Goal: Information Seeking & Learning: Understand process/instructions

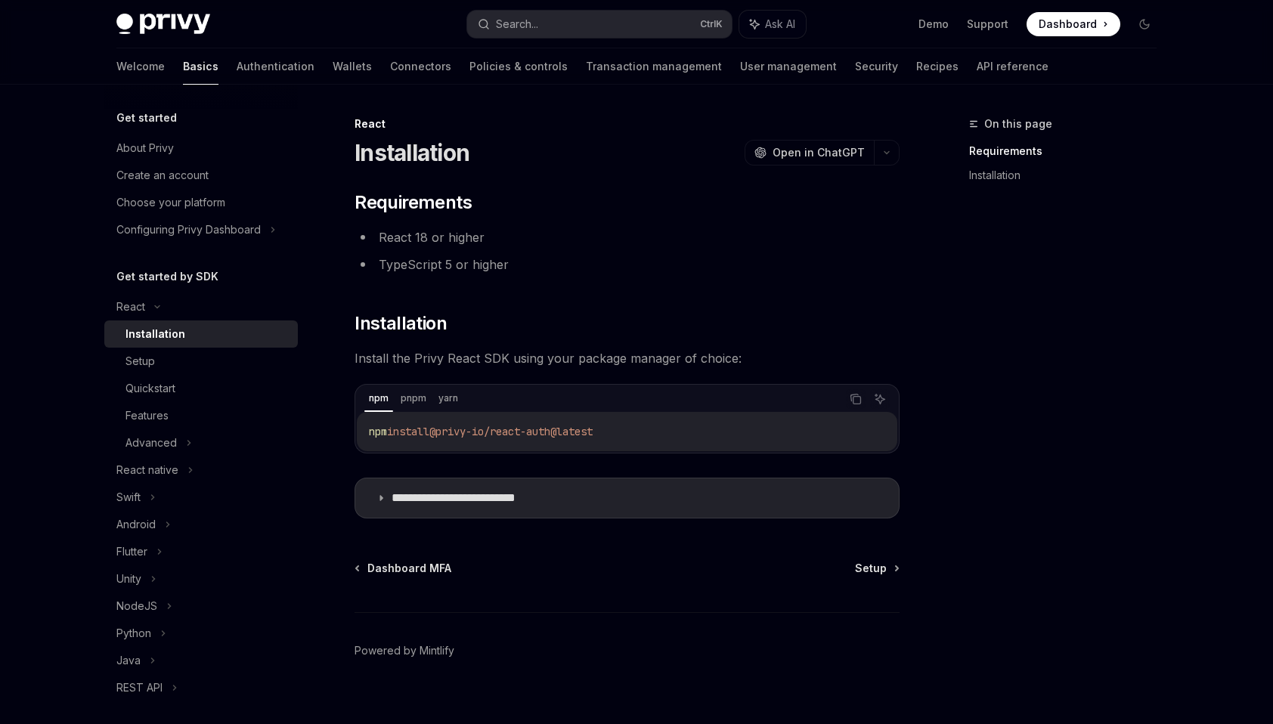
click at [509, 303] on div "**********" at bounding box center [627, 354] width 545 height 328
click at [187, 390] on div "Quickstart" at bounding box center [206, 388] width 163 height 18
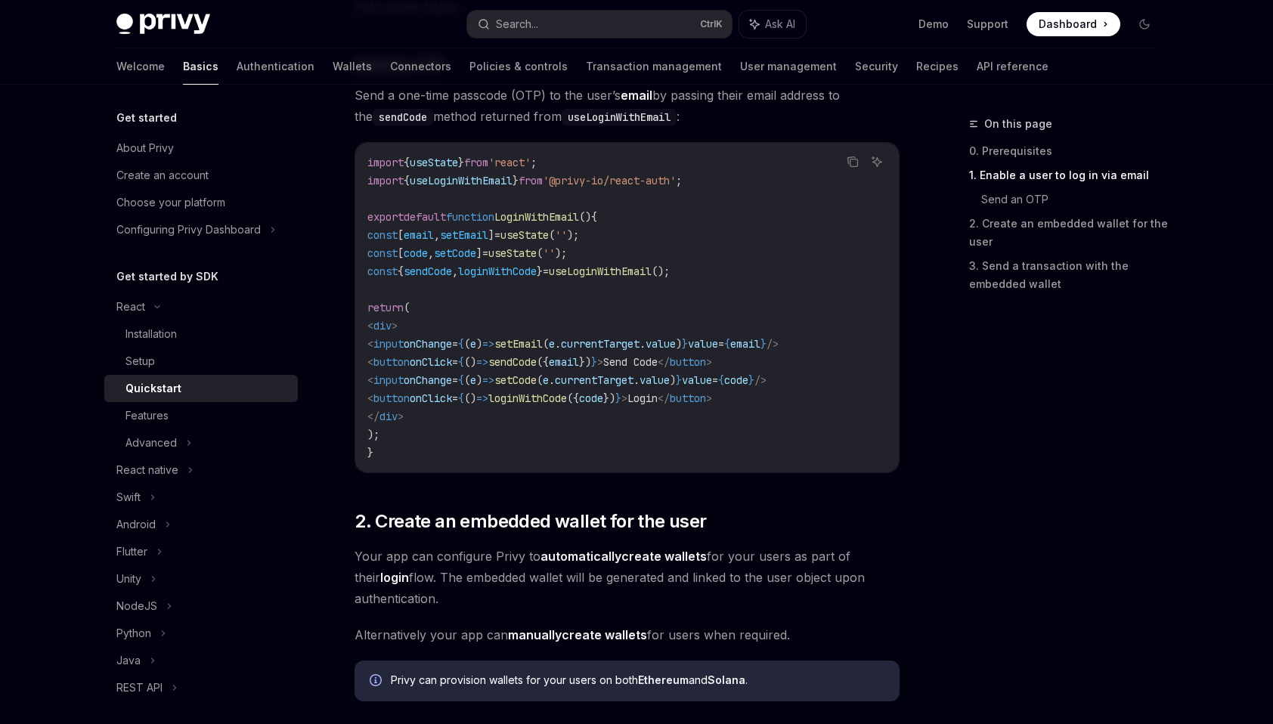
scroll to position [680, 0]
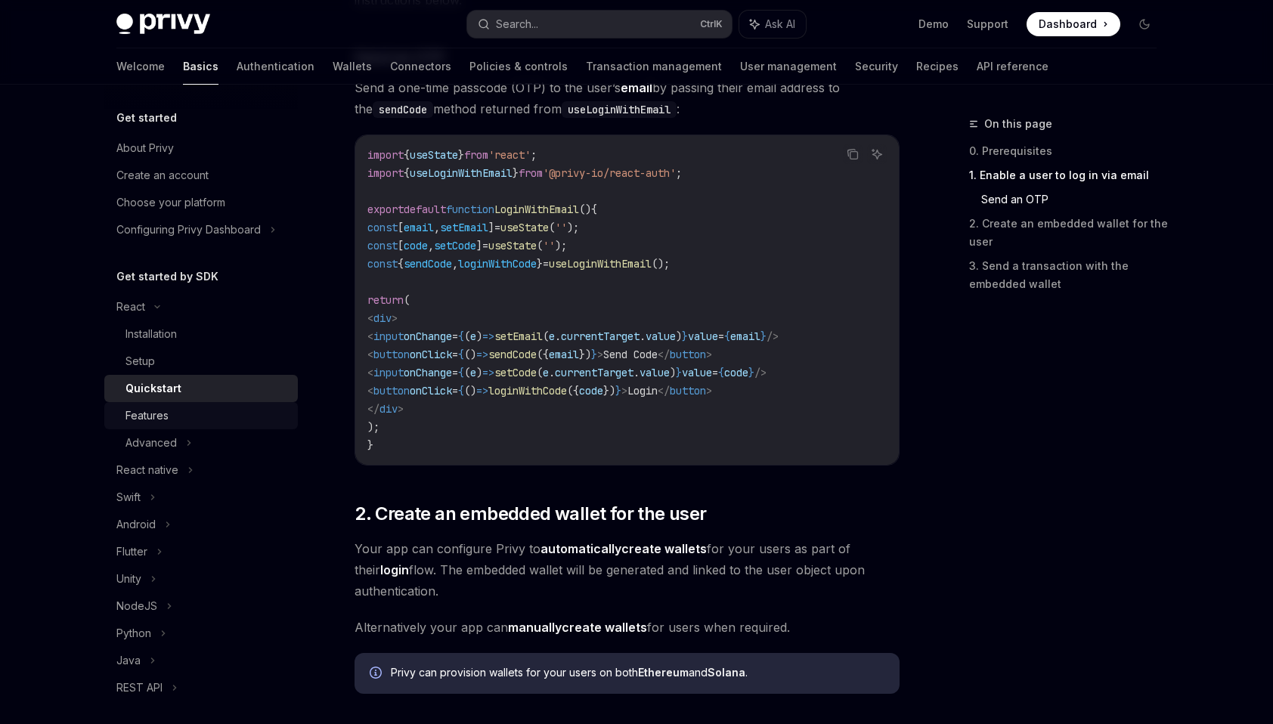
click at [213, 413] on div "Features" at bounding box center [206, 416] width 163 height 18
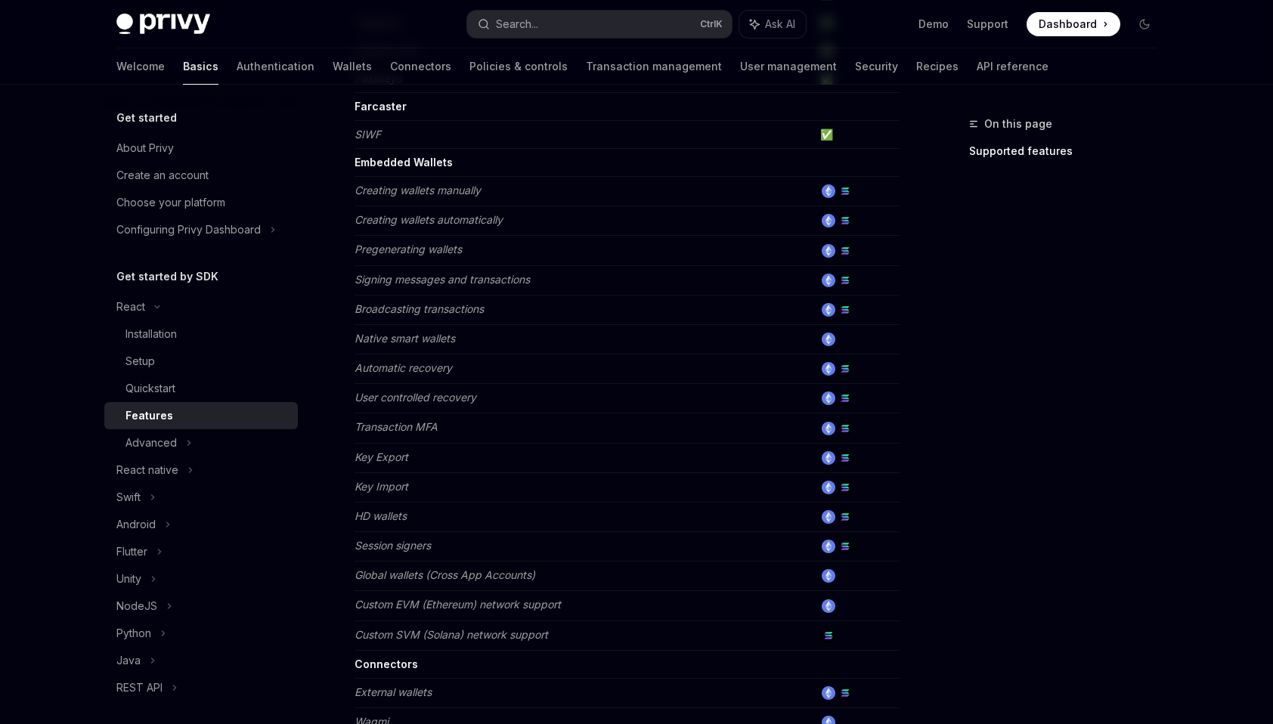
scroll to position [680, 0]
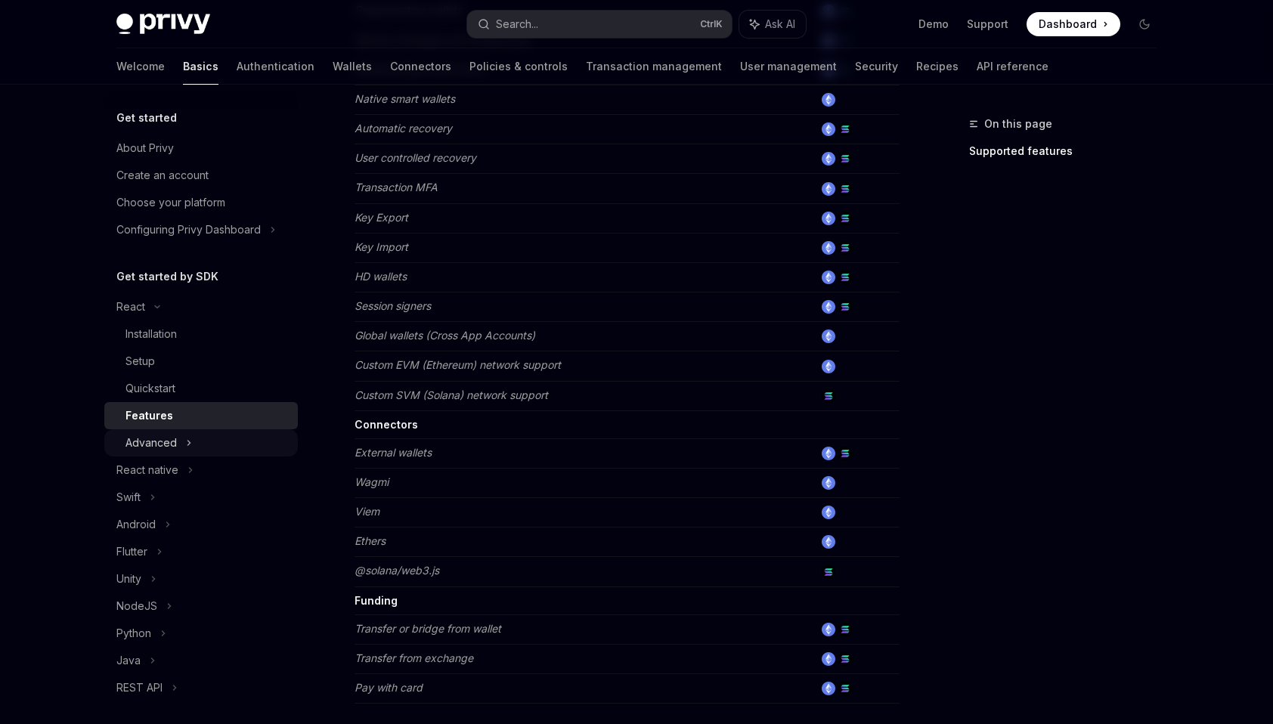
click at [198, 446] on div "Advanced" at bounding box center [201, 442] width 194 height 27
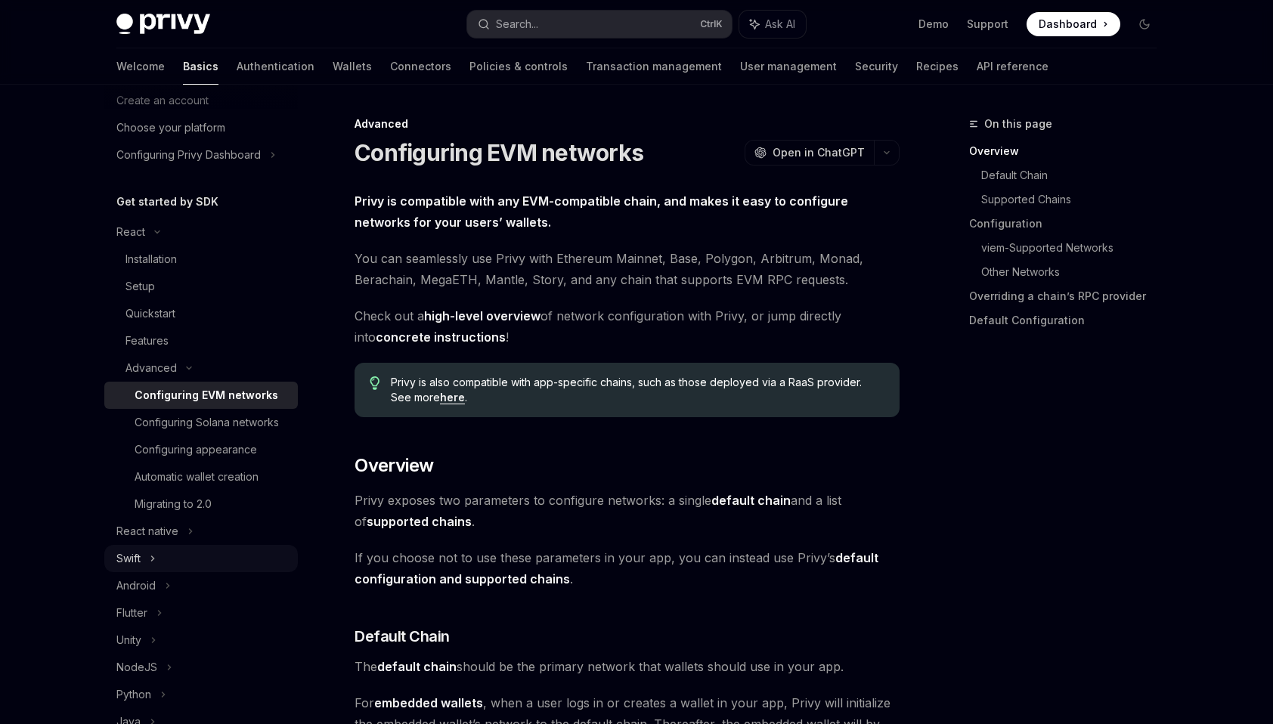
scroll to position [151, 0]
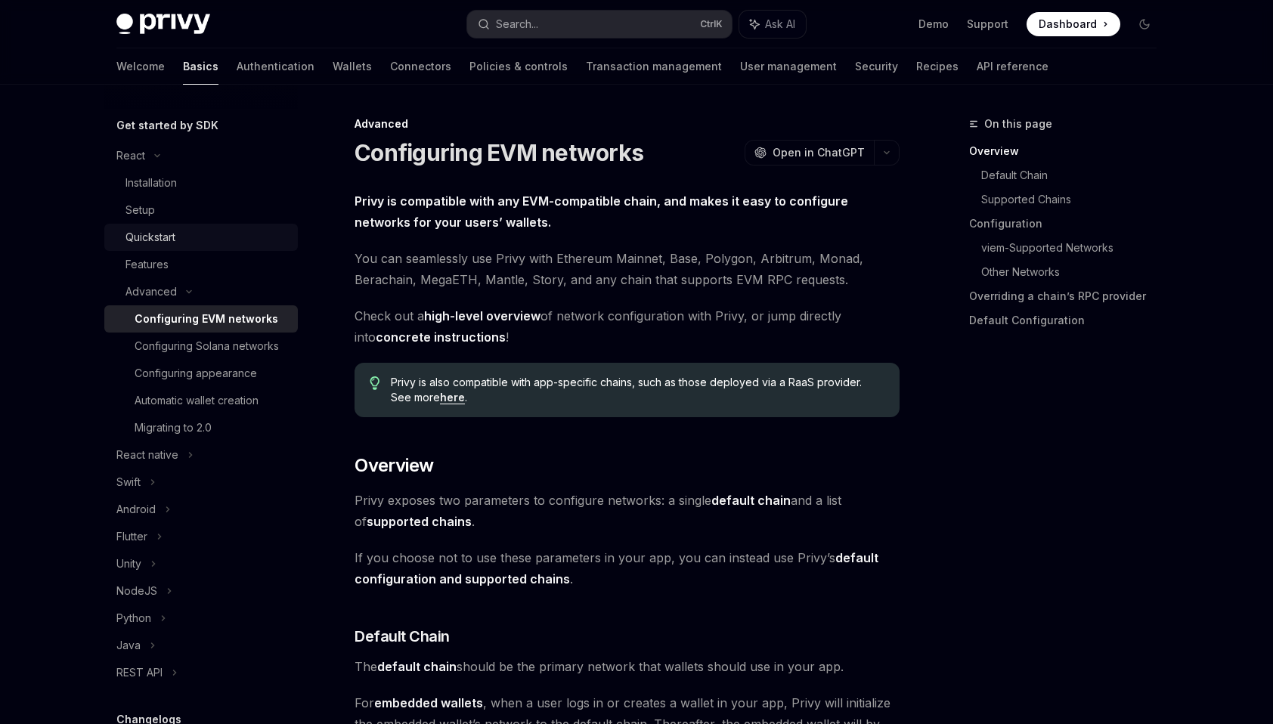
click at [187, 239] on div "Quickstart" at bounding box center [206, 237] width 163 height 18
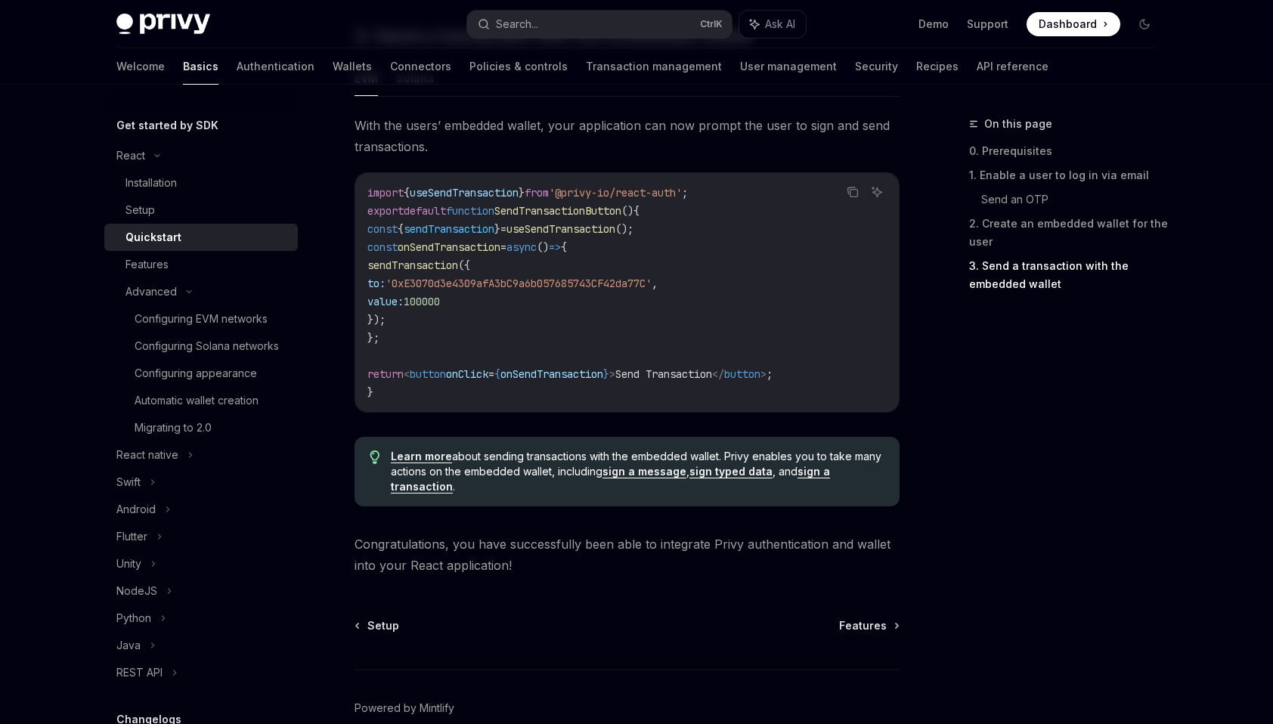
scroll to position [1466, 0]
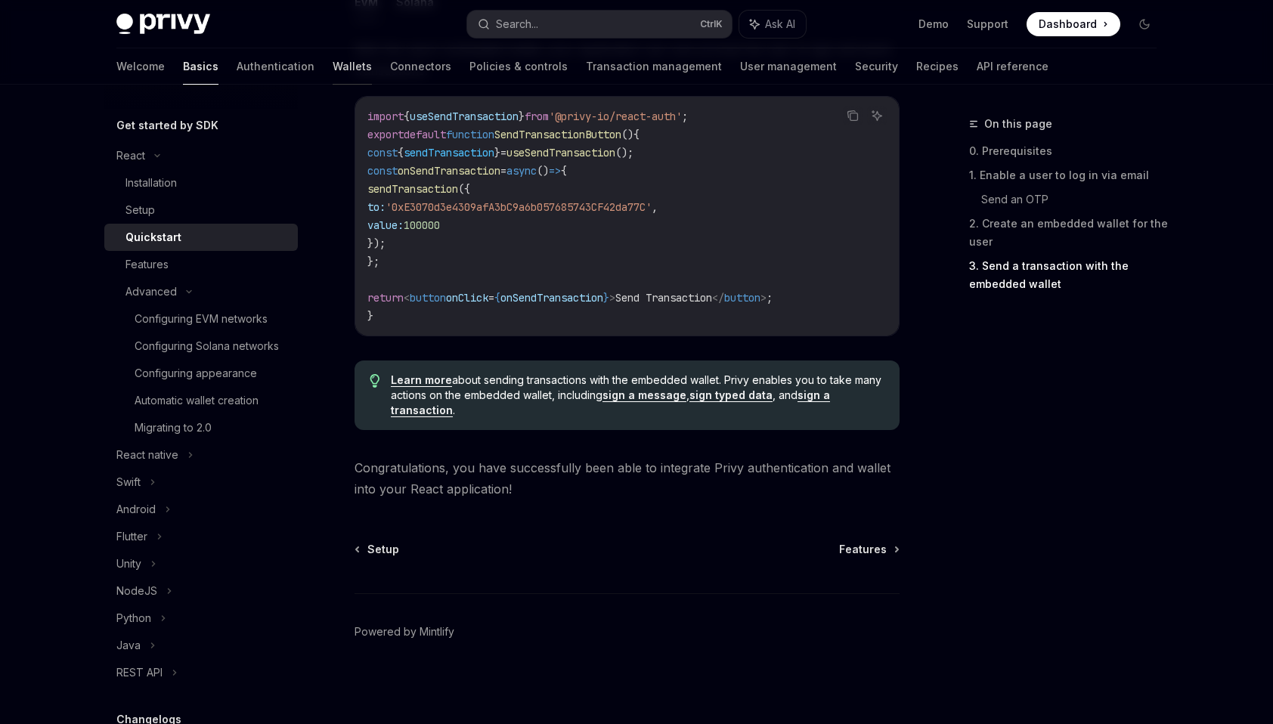
click at [333, 70] on link "Wallets" at bounding box center [352, 66] width 39 height 36
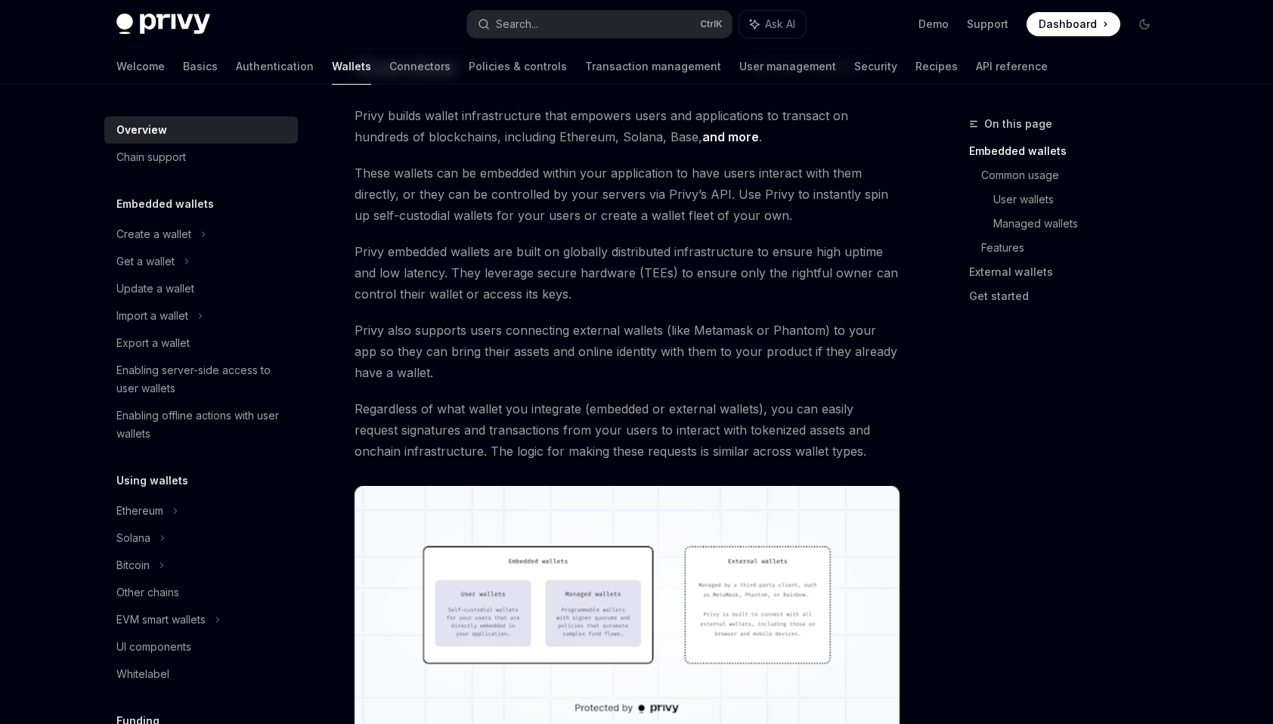
scroll to position [92, 0]
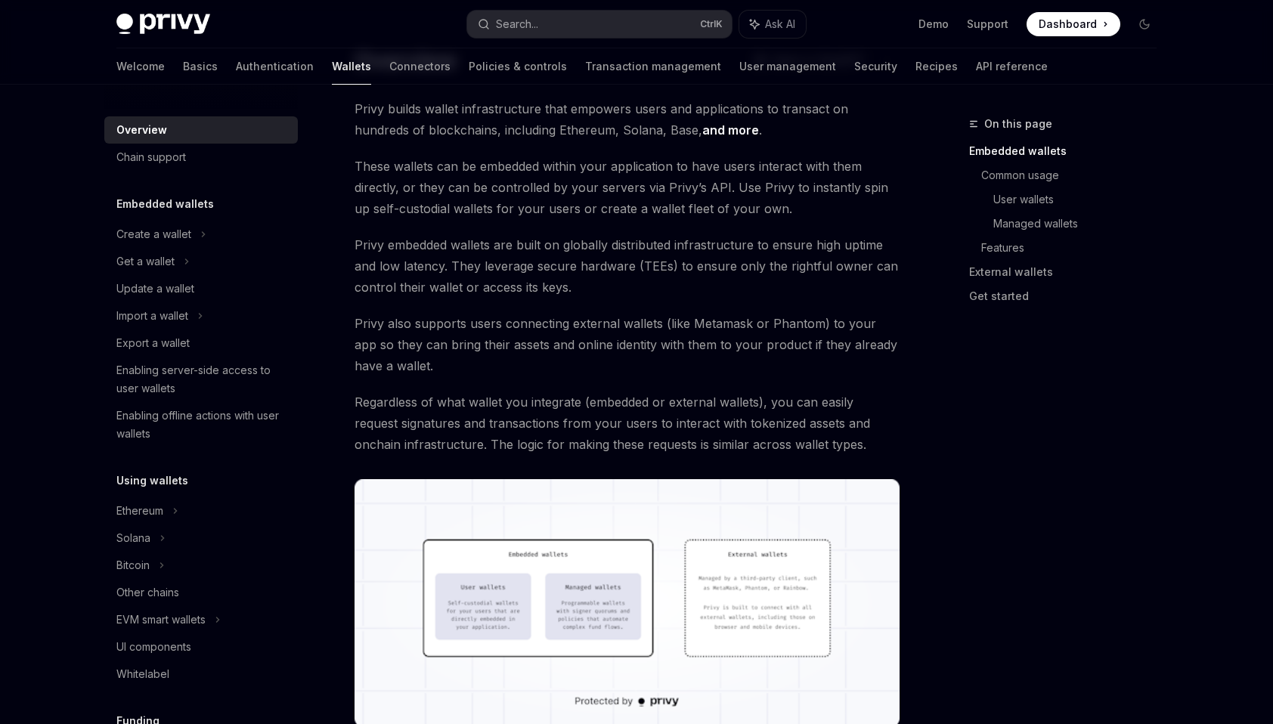
drag, startPoint x: 23, startPoint y: 317, endPoint x: 24, endPoint y: 364, distance: 46.1
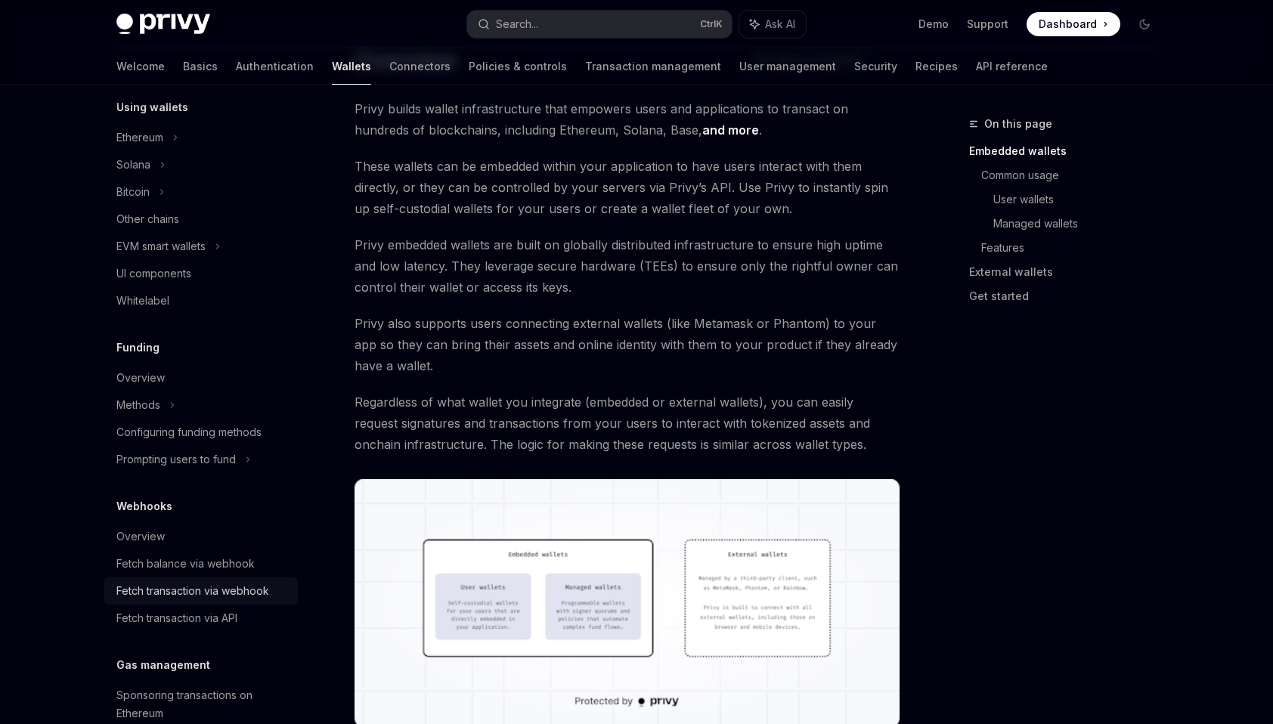
scroll to position [378, 0]
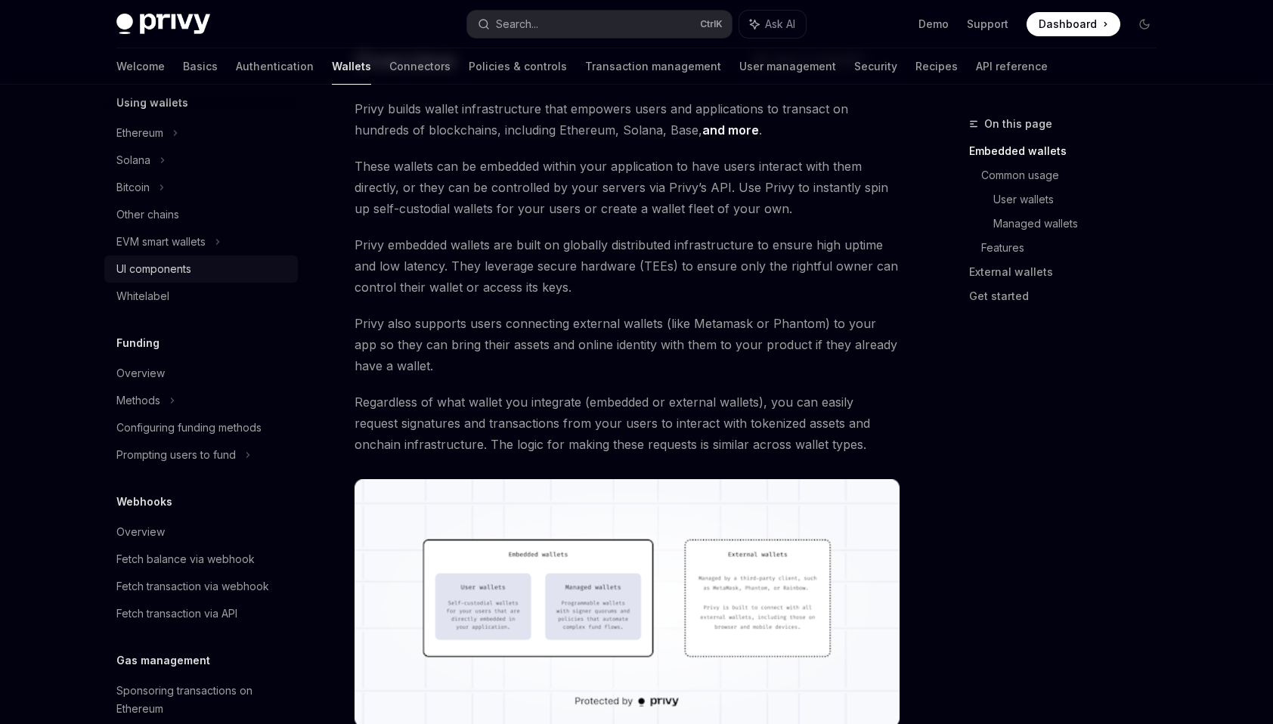
click at [172, 268] on div "UI components" at bounding box center [153, 269] width 75 height 18
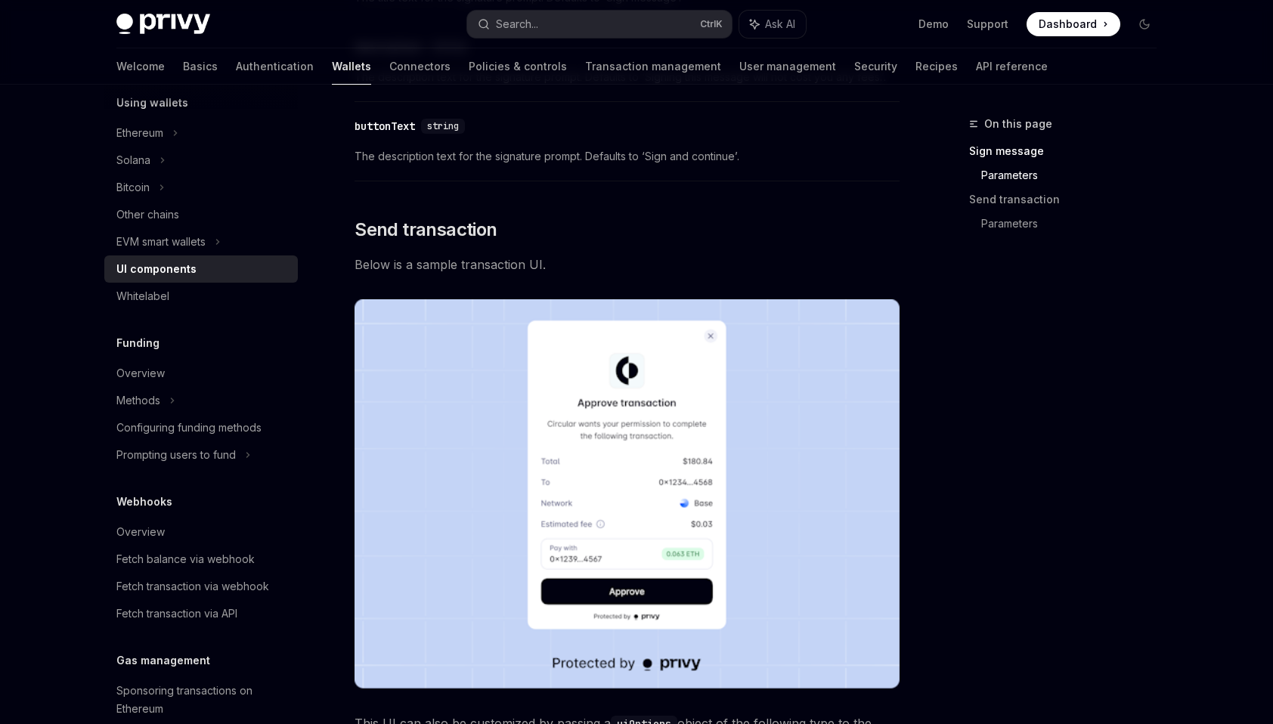
scroll to position [1169, 0]
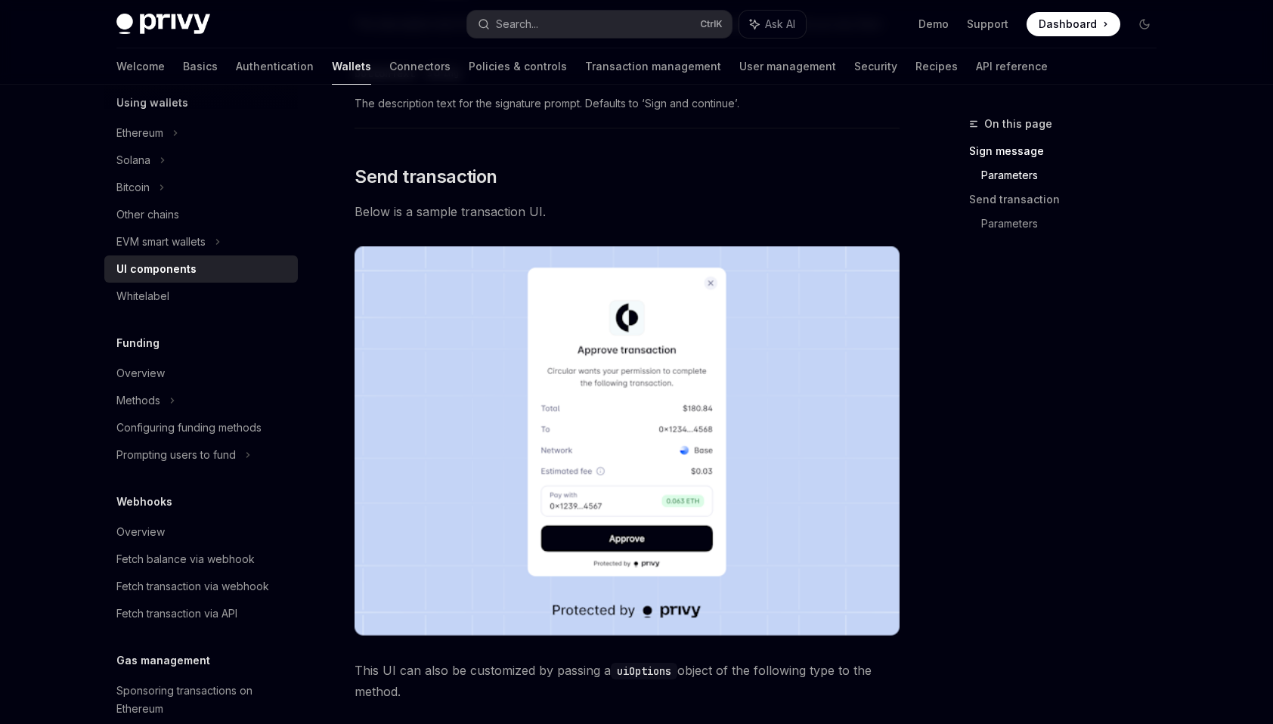
drag, startPoint x: 840, startPoint y: 367, endPoint x: 816, endPoint y: 444, distance: 81.5
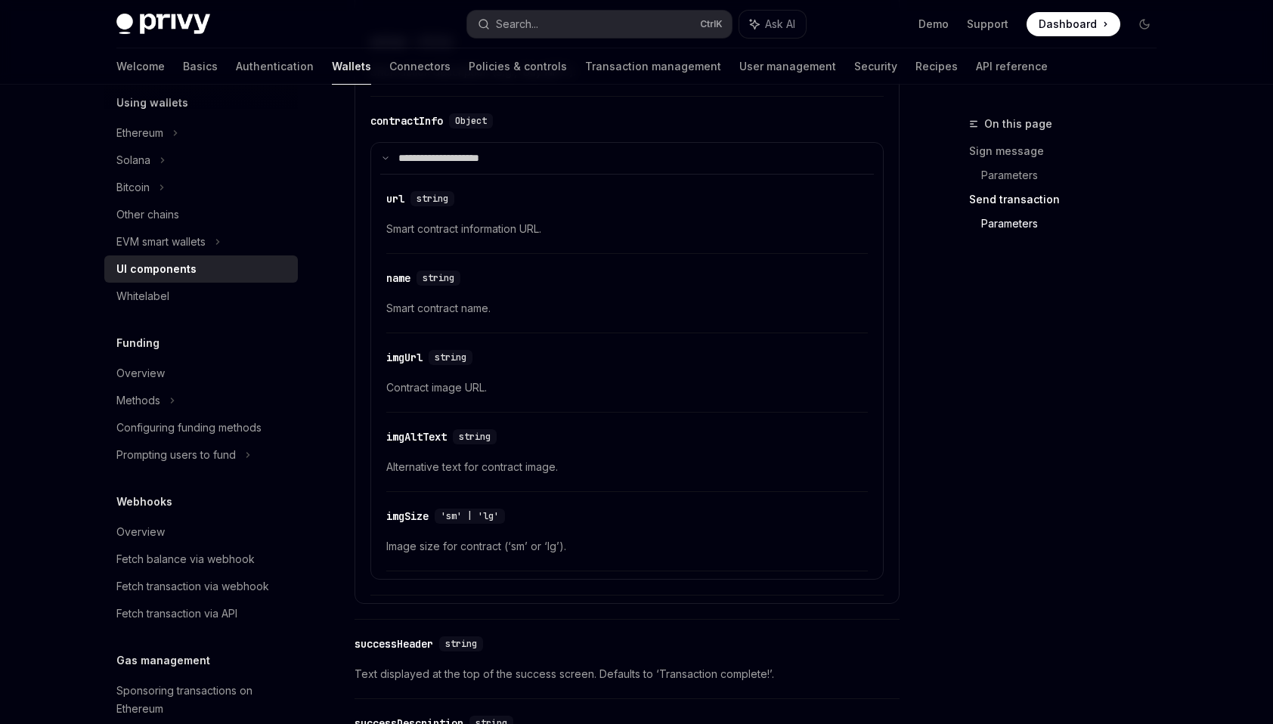
scroll to position [2674, 0]
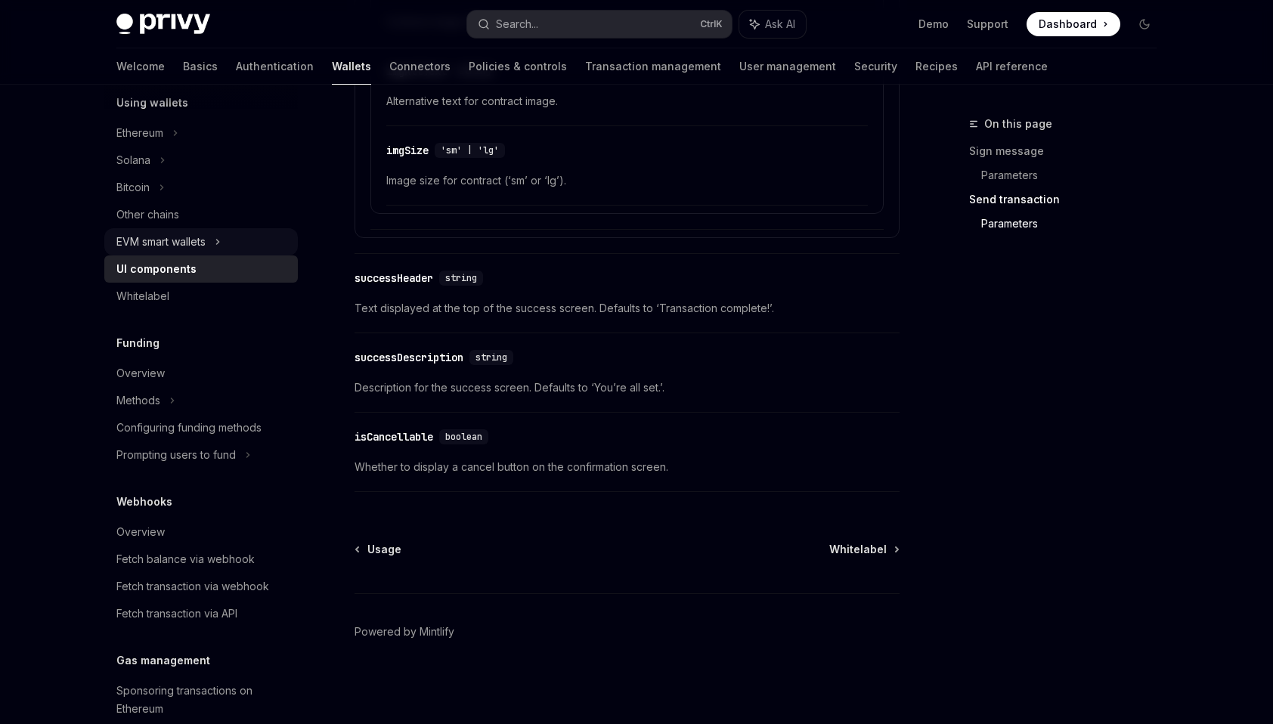
click at [218, 242] on icon at bounding box center [218, 242] width 6 height 18
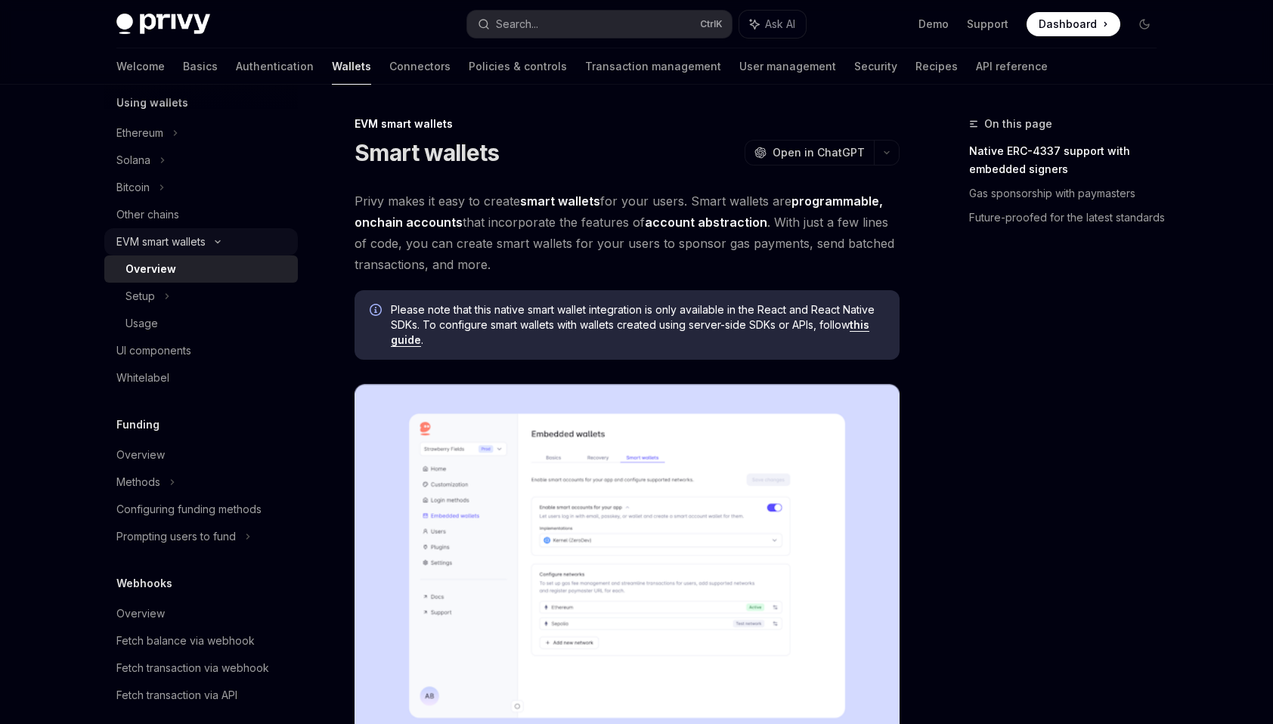
click at [218, 242] on icon at bounding box center [218, 242] width 18 height 6
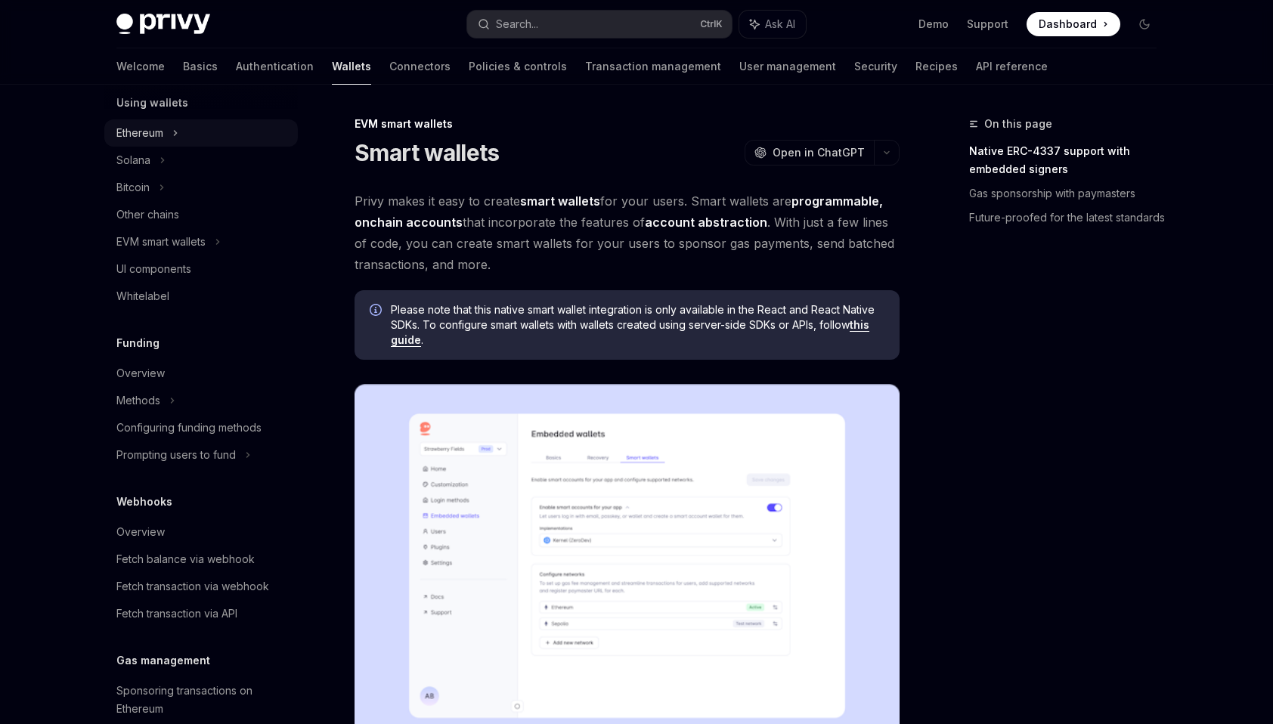
click at [181, 141] on div "Ethereum" at bounding box center [201, 132] width 194 height 27
type textarea "*"
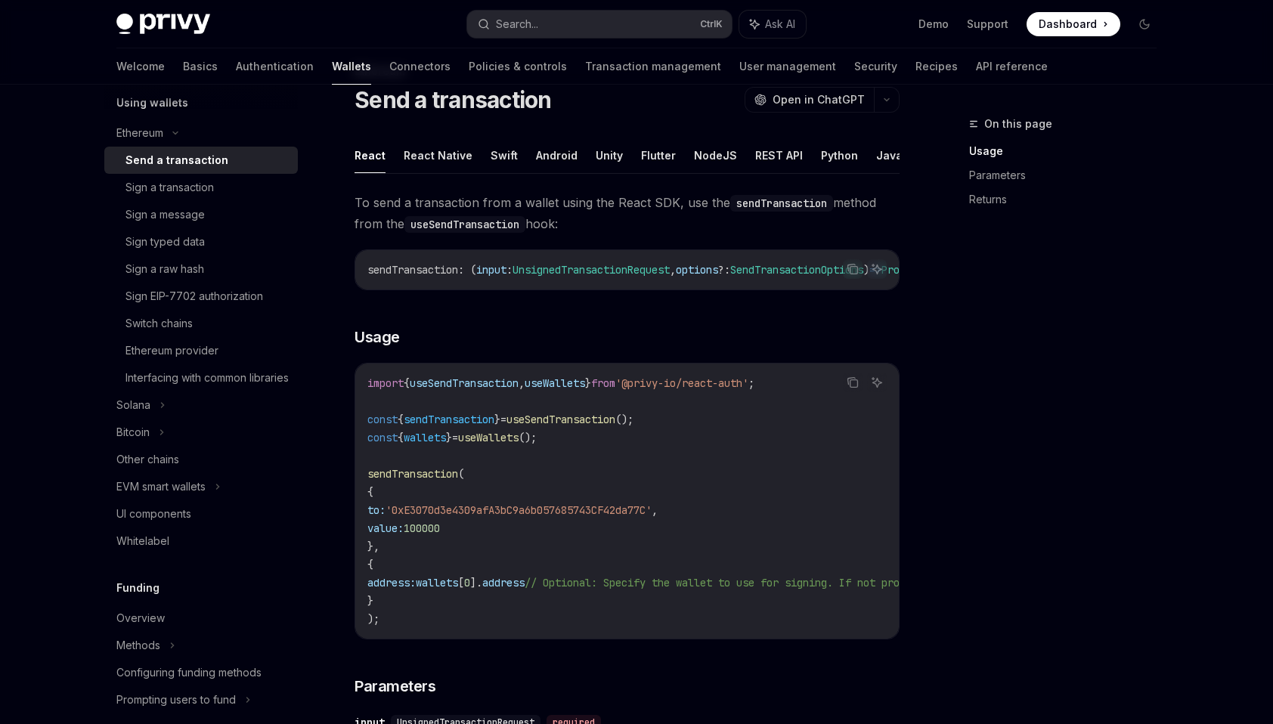
drag, startPoint x: 82, startPoint y: 459, endPoint x: 82, endPoint y: 502, distance: 43.1
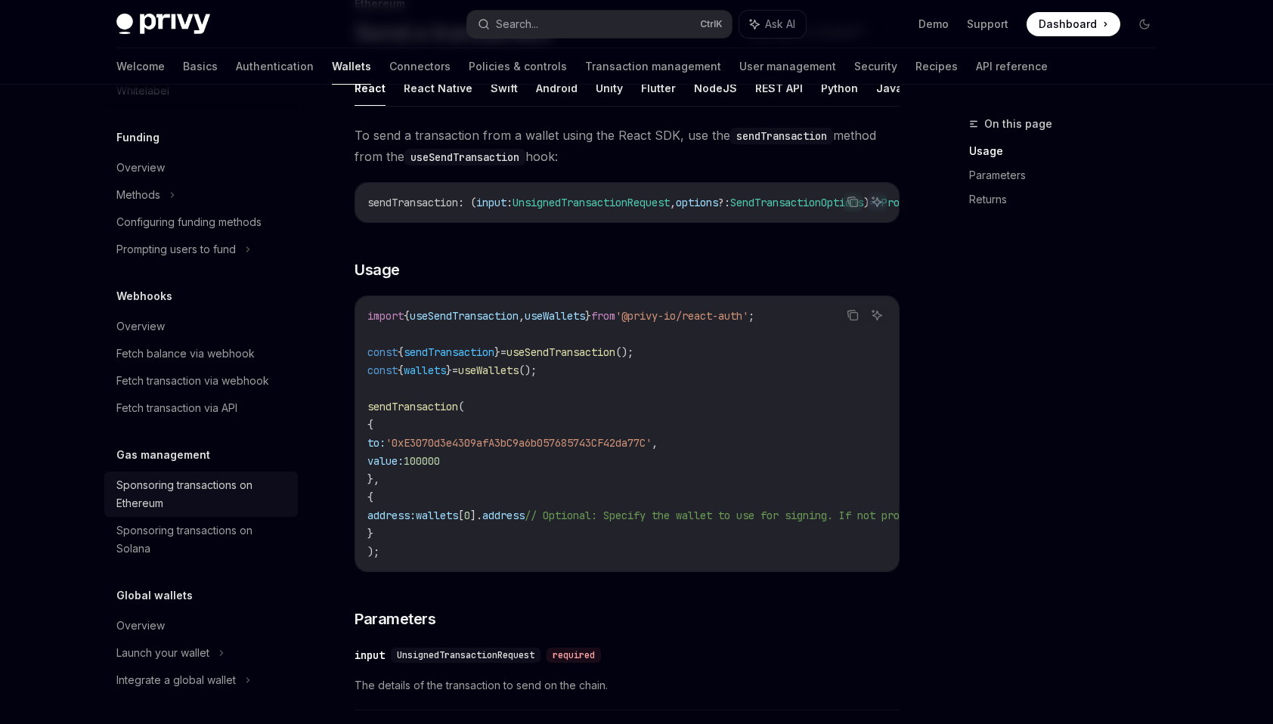
scroll to position [131, 0]
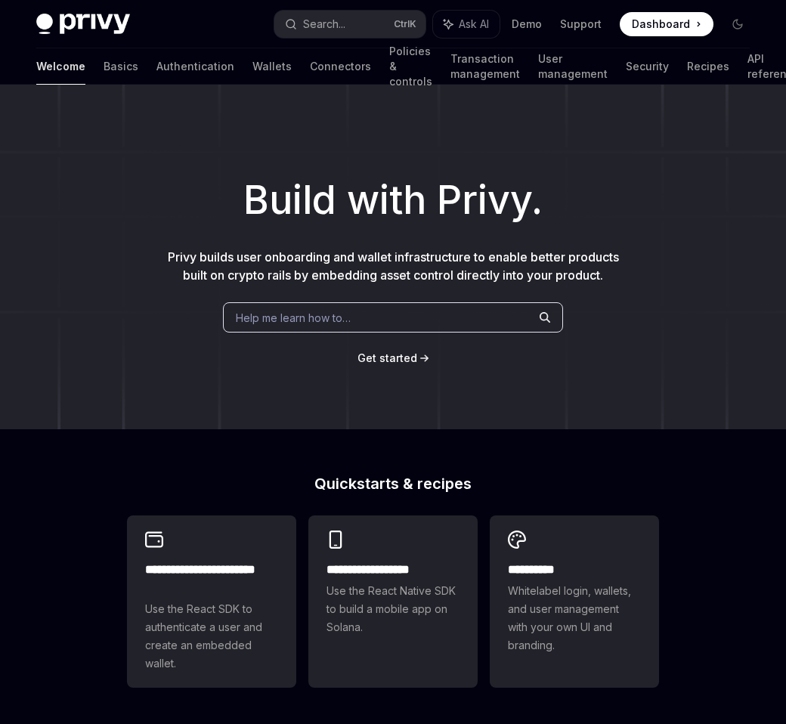
type textarea "*"
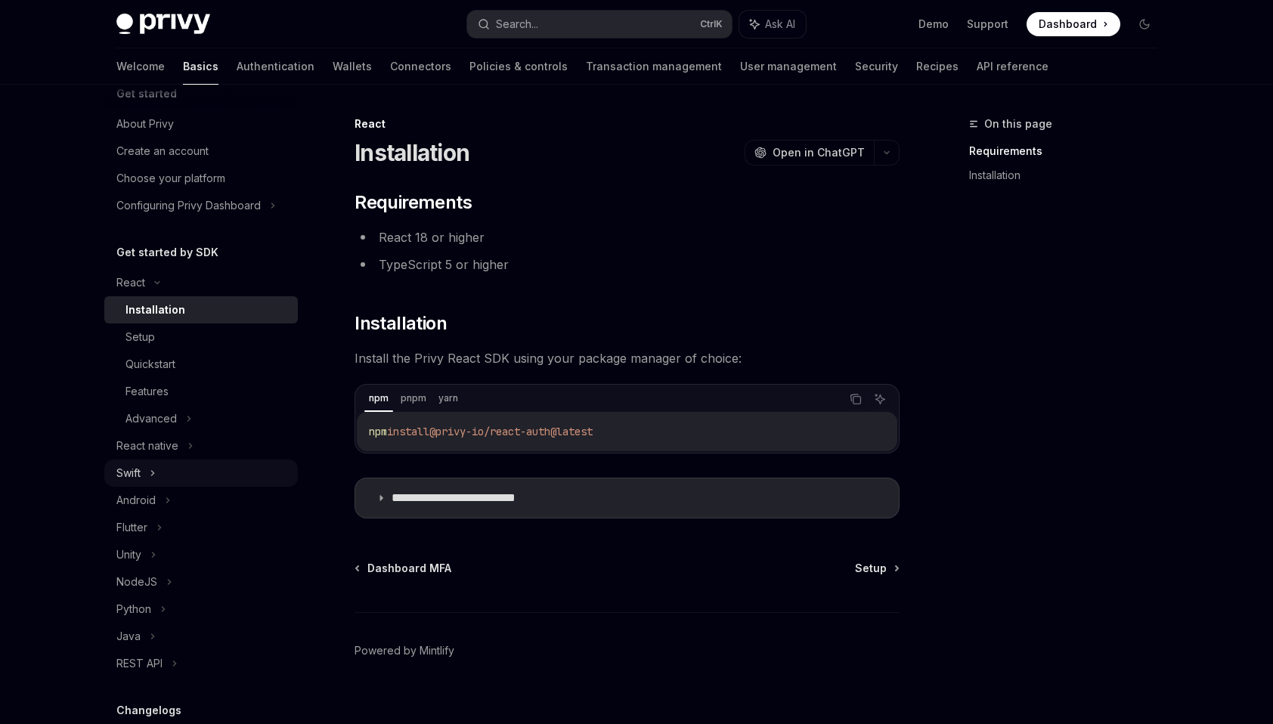
scroll to position [76, 0]
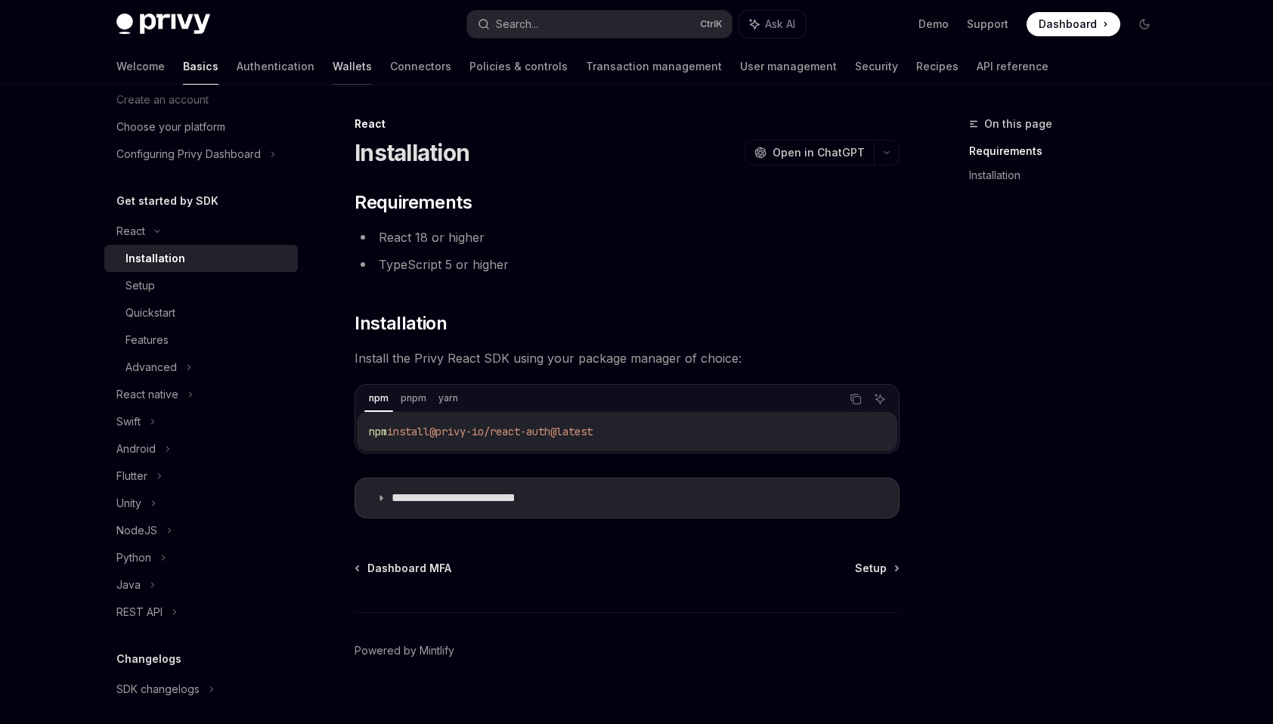
click at [333, 79] on link "Wallets" at bounding box center [352, 66] width 39 height 36
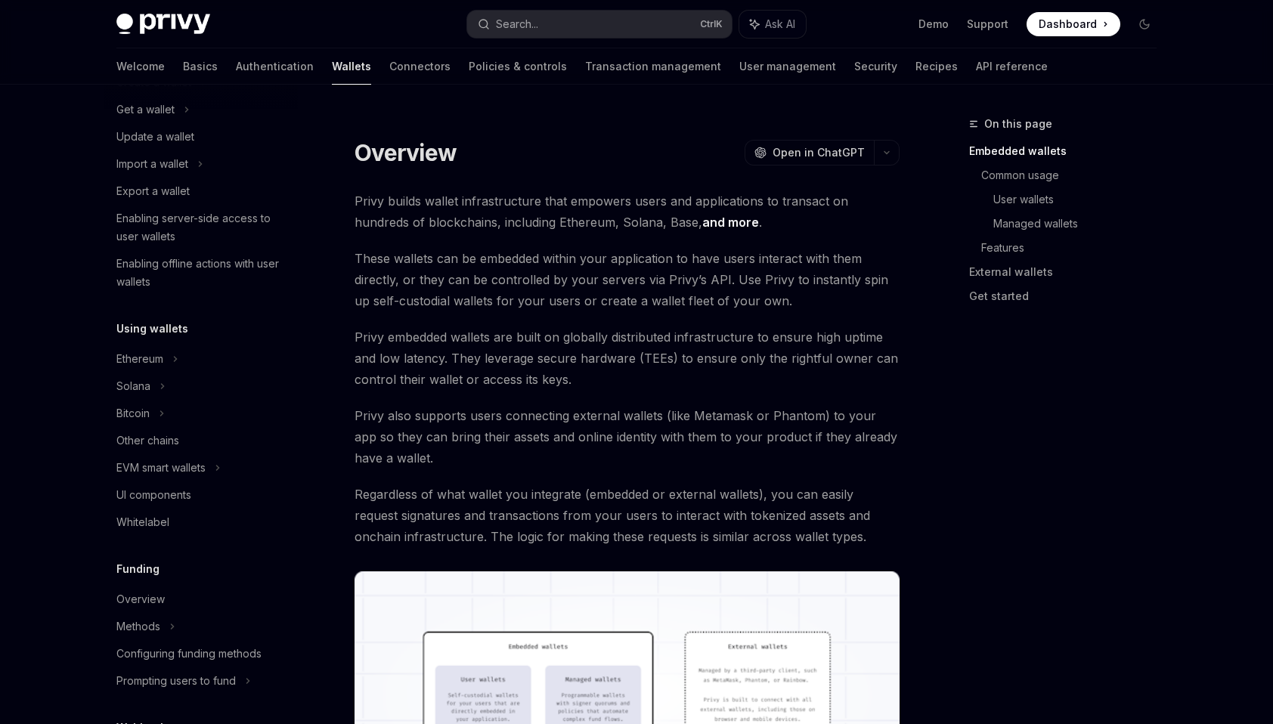
scroll to position [151, 0]
click at [159, 593] on div "Overview" at bounding box center [140, 600] width 48 height 18
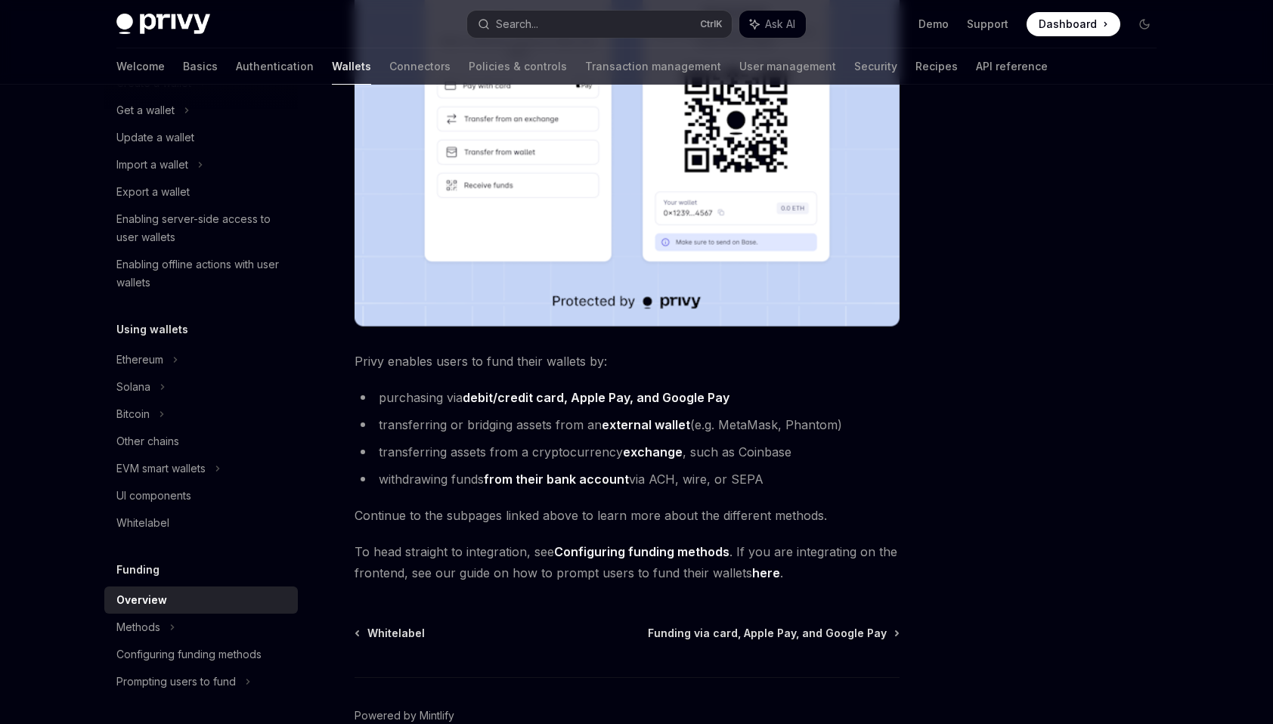
scroll to position [454, 0]
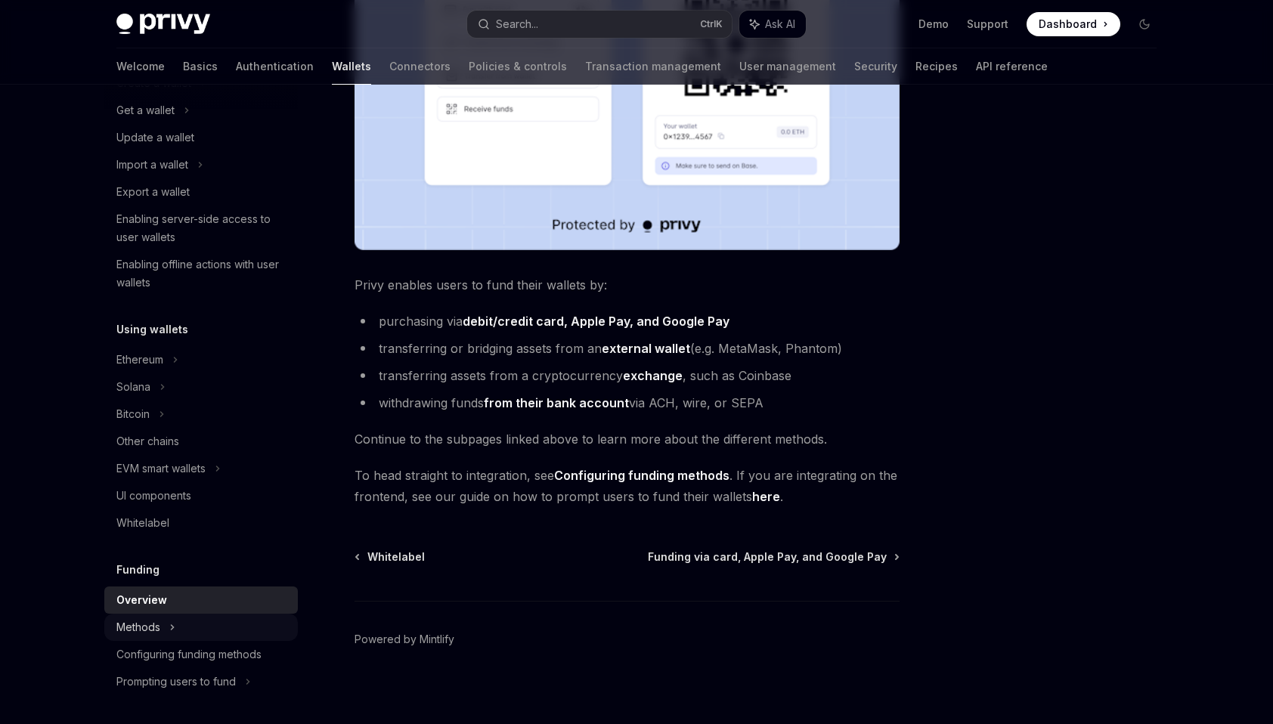
click at [176, 626] on div "Methods" at bounding box center [201, 627] width 194 height 27
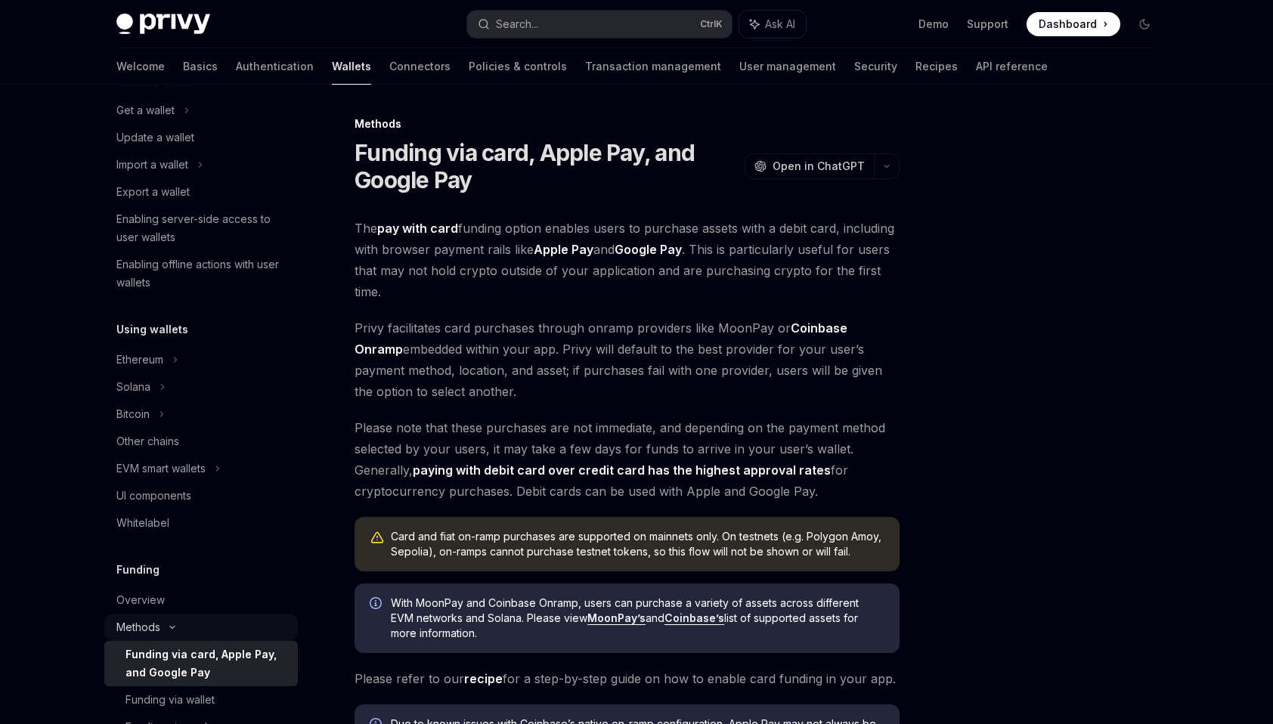
scroll to position [302, 0]
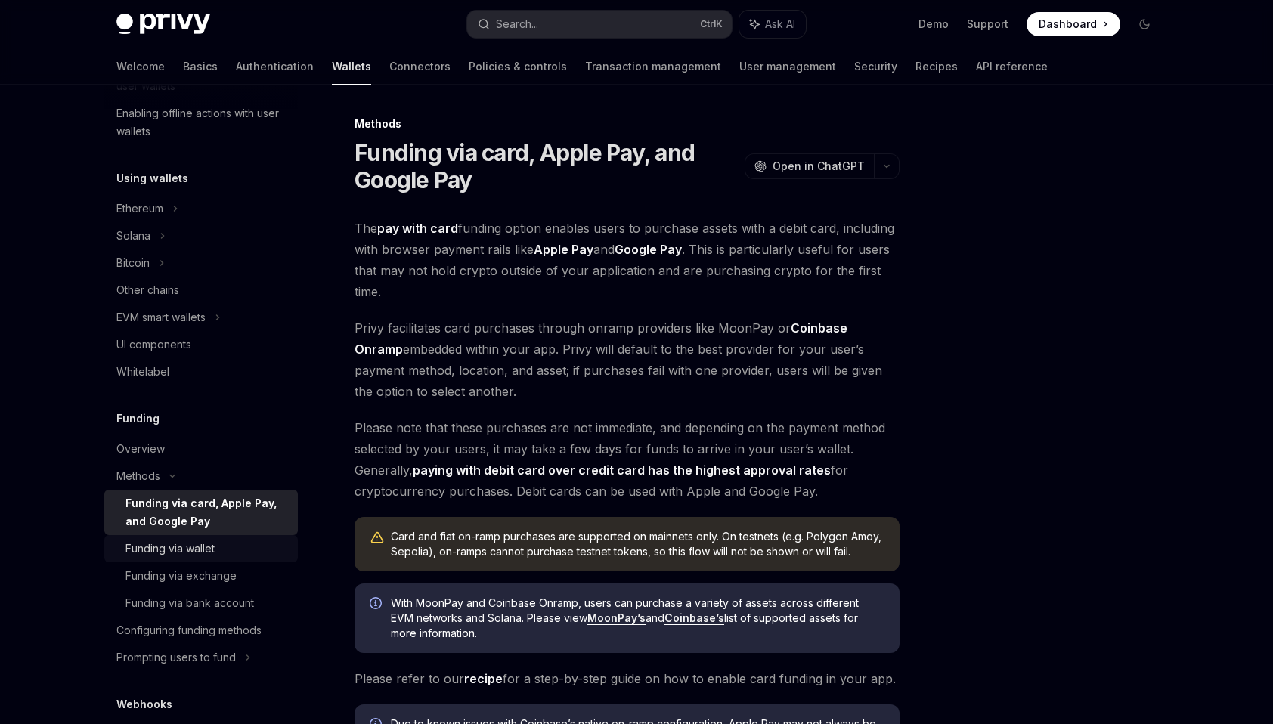
click at [240, 552] on div "Funding via wallet" at bounding box center [206, 549] width 163 height 18
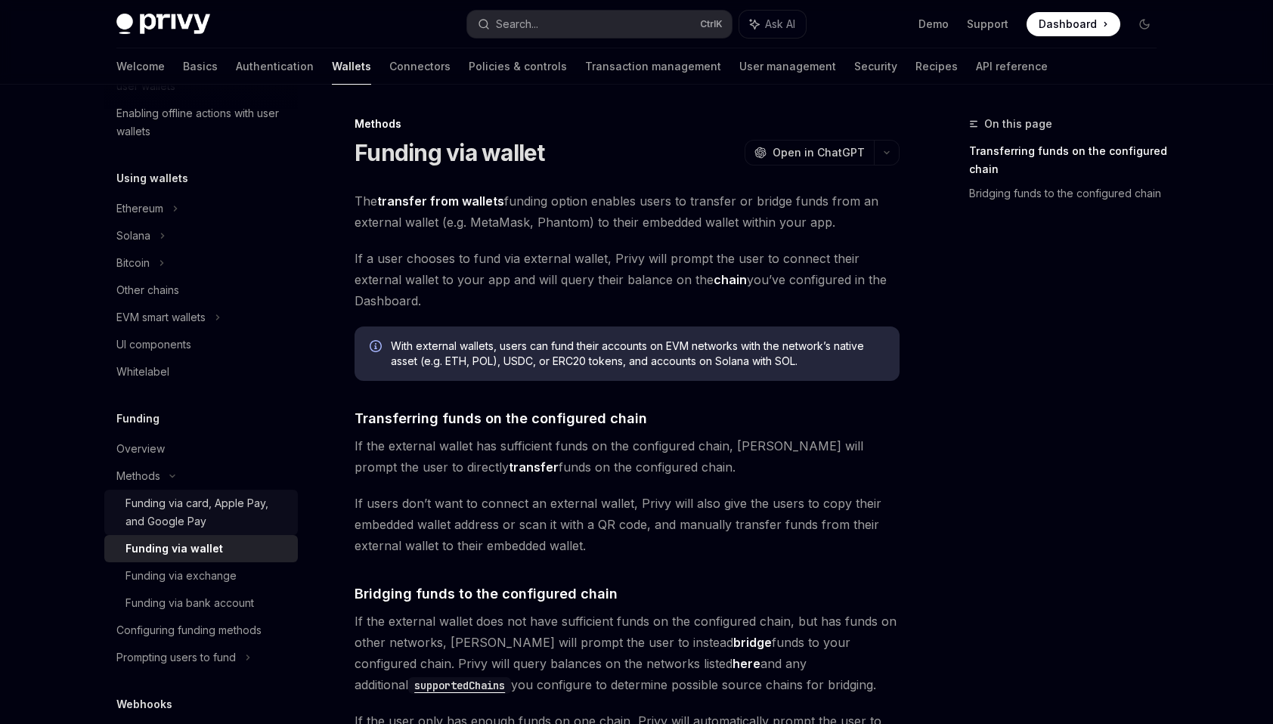
click at [194, 511] on div "Funding via card, Apple Pay, and Google Pay" at bounding box center [206, 512] width 163 height 36
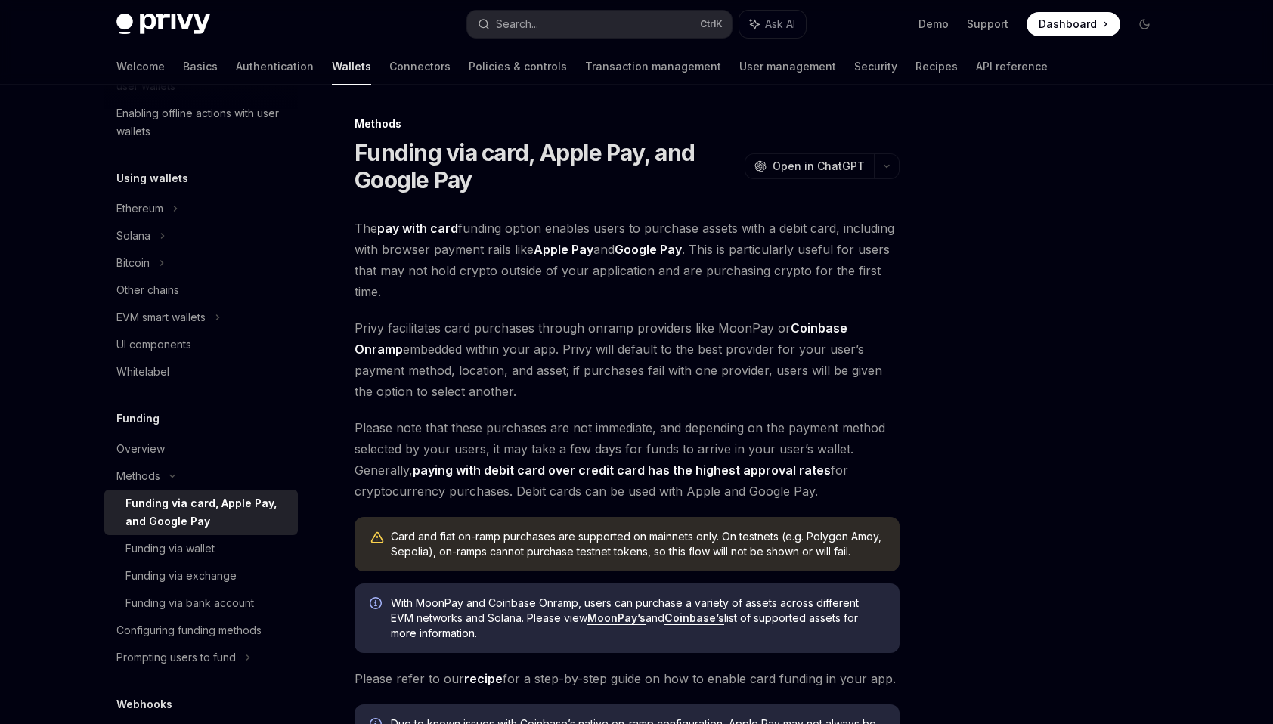
click at [488, 299] on span "The pay with card funding option enables users to purchase assets with a debit …" at bounding box center [627, 260] width 545 height 85
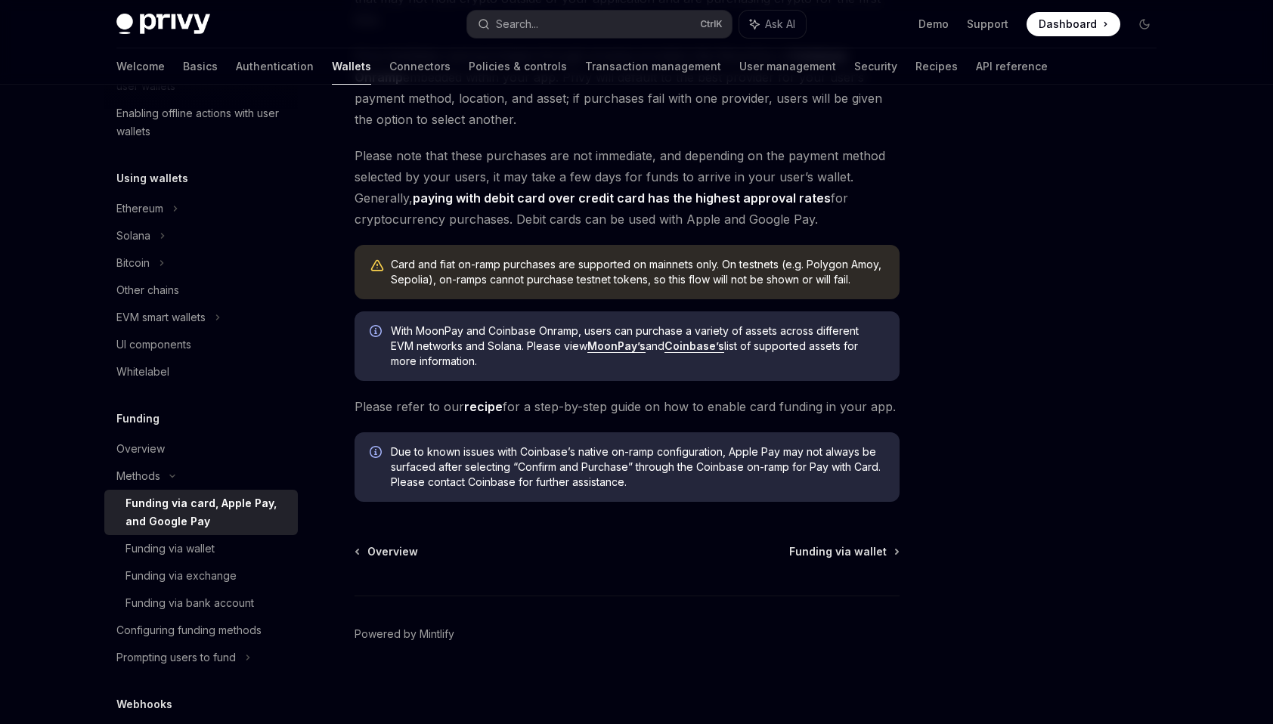
scroll to position [274, 0]
click at [478, 409] on link "recipe" at bounding box center [483, 406] width 39 height 16
type textarea "*"
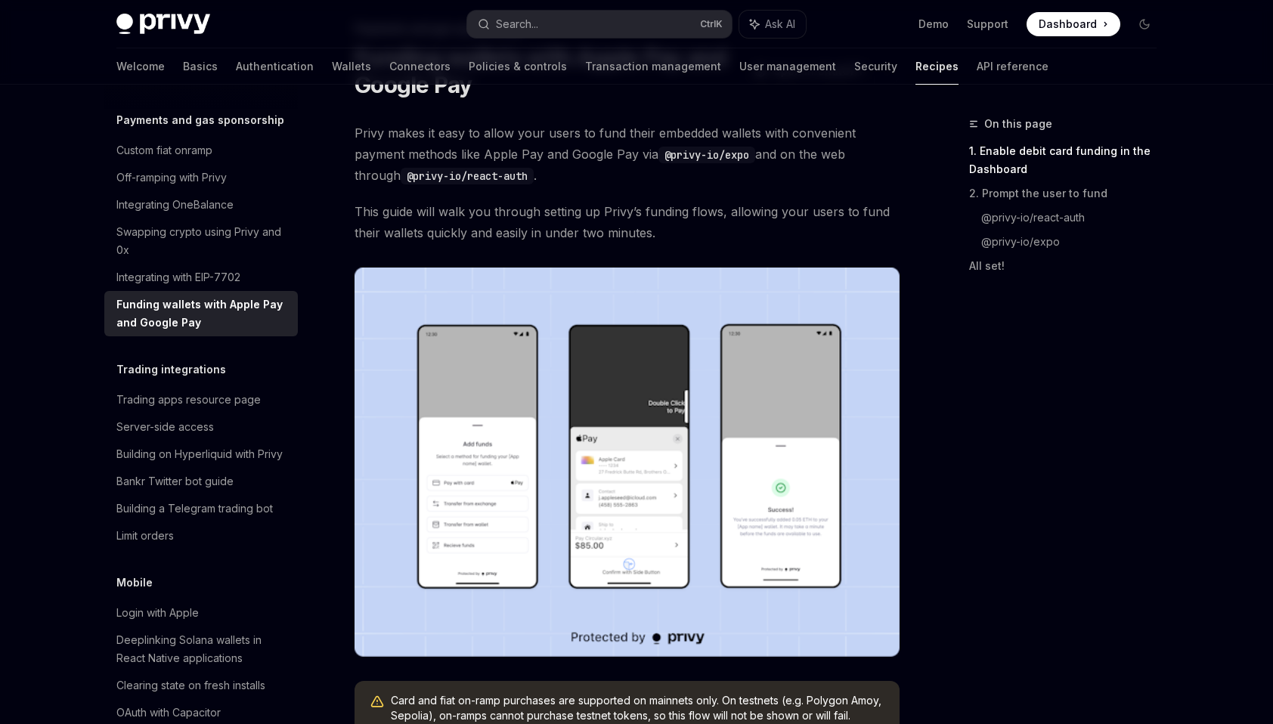
drag, startPoint x: 566, startPoint y: 268, endPoint x: 581, endPoint y: 332, distance: 66.0
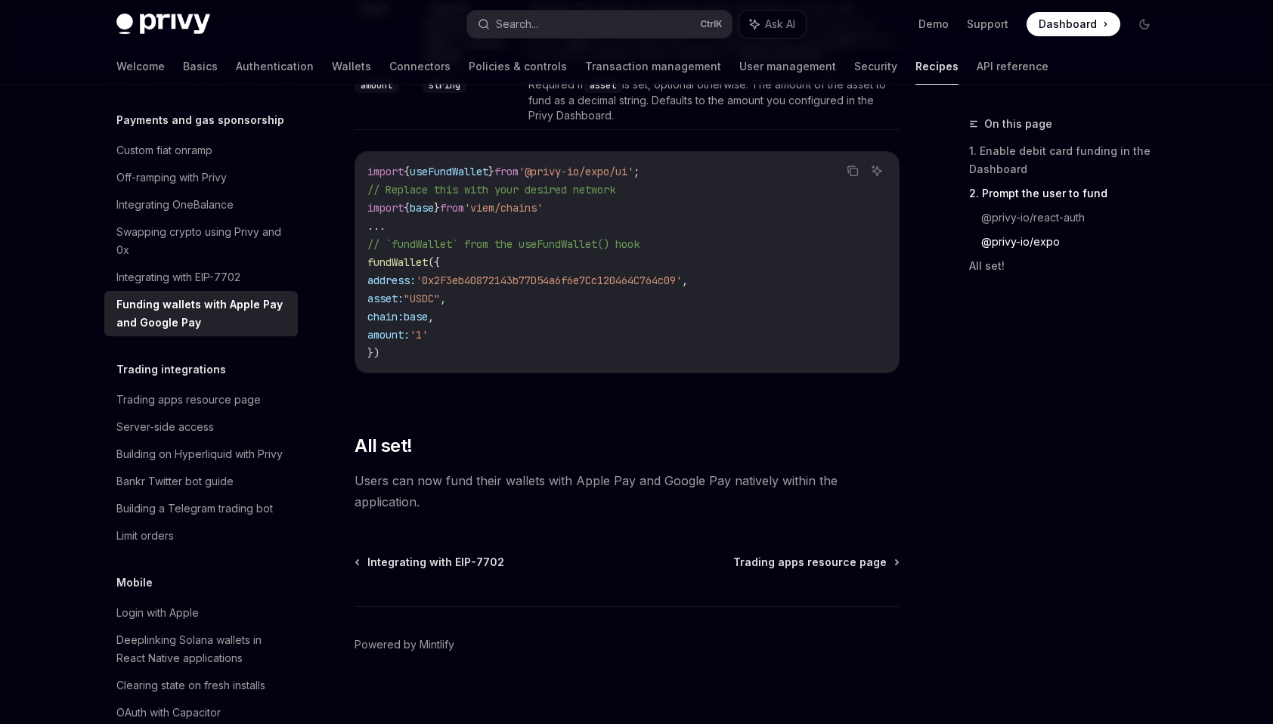
scroll to position [1947, 0]
